Goal: Find specific page/section: Find specific page/section

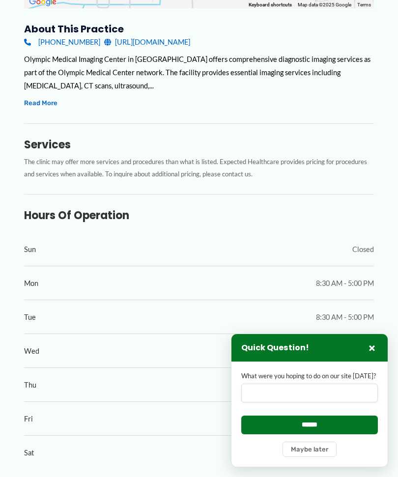
scroll to position [337, 0]
click at [368, 354] on button "×" at bounding box center [372, 348] width 12 height 12
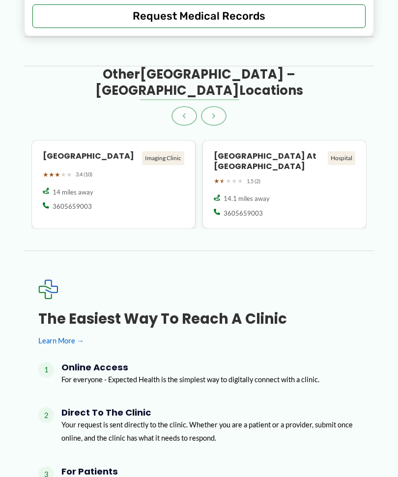
scroll to position [1359, 0]
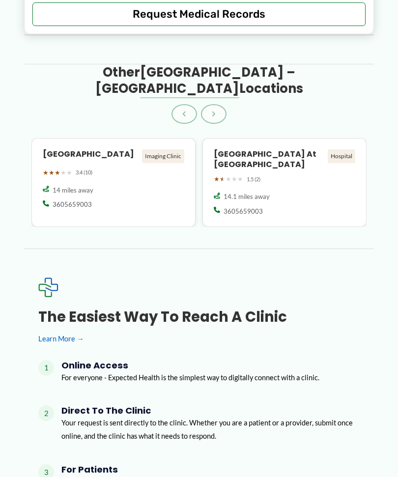
click at [165, 149] on div "Imaging Clinic" at bounding box center [163, 156] width 42 height 14
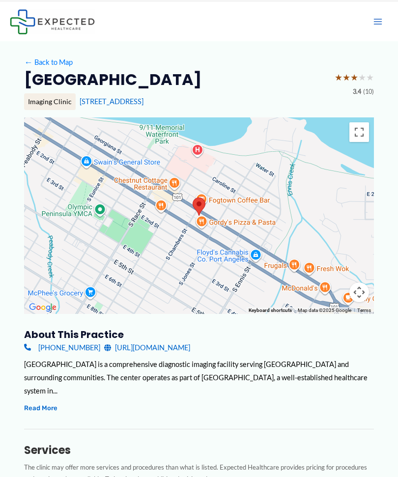
scroll to position [21, 0]
